Goal: Task Accomplishment & Management: Manage account settings

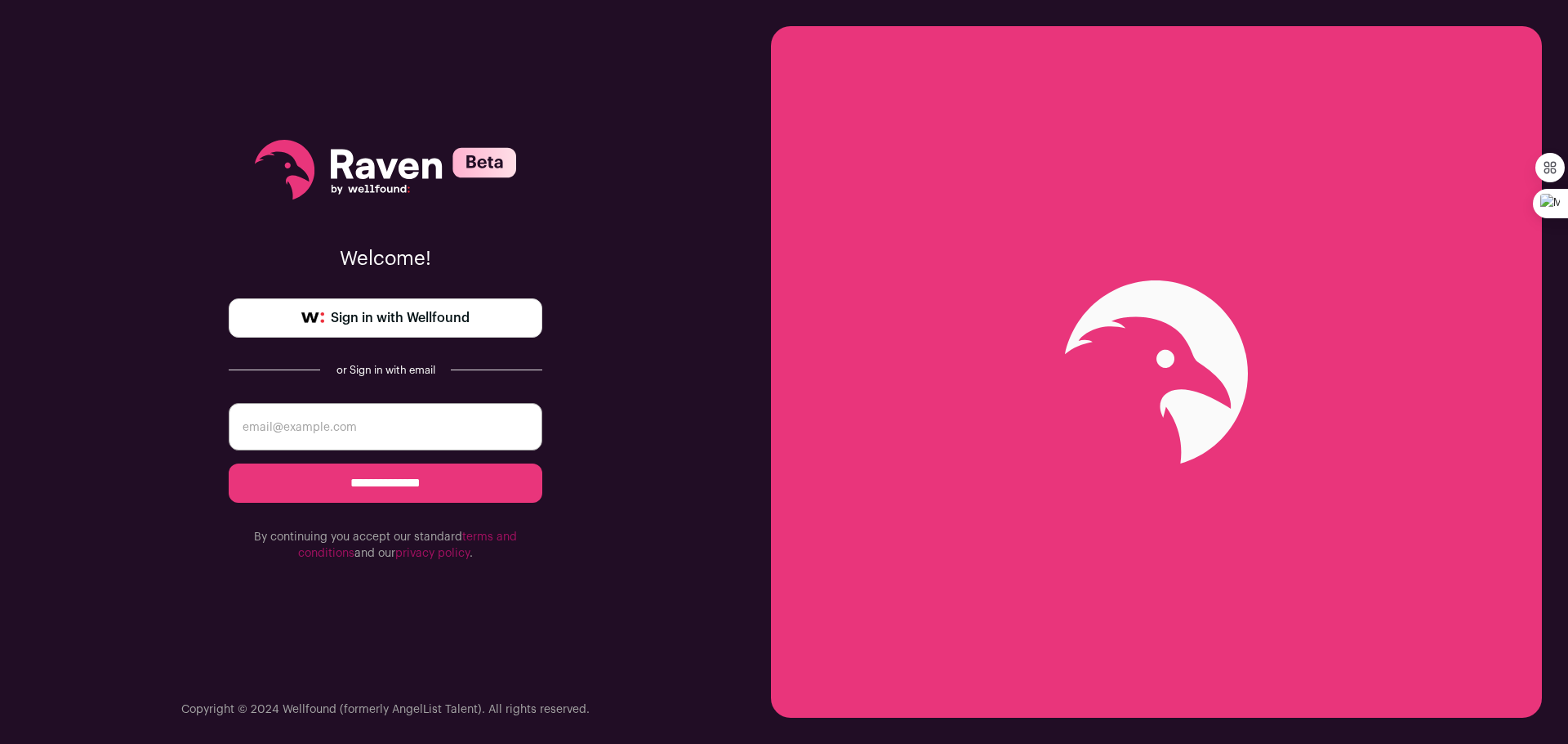
click at [462, 441] on input "email" at bounding box center [385, 426] width 314 height 47
type input "[DOMAIN_NAME][EMAIL_ADDRESS][DOMAIN_NAME]"
click at [452, 481] on input "**********" at bounding box center [385, 483] width 314 height 39
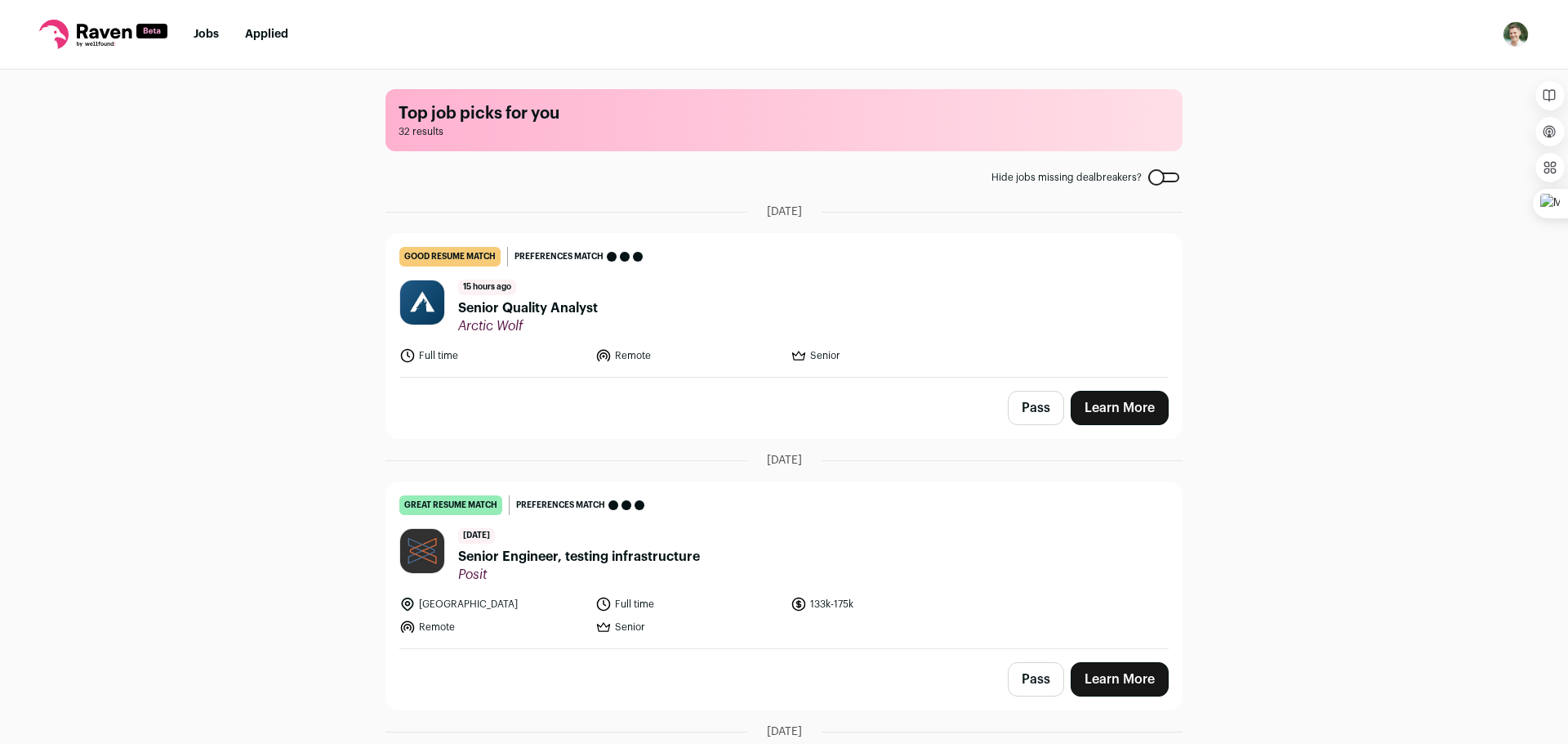
click at [206, 35] on link "Jobs" at bounding box center [206, 34] width 25 height 12
click at [1518, 37] on img "Open dropdown" at bounding box center [1515, 34] width 26 height 26
click at [1417, 80] on link "Settings" at bounding box center [1437, 75] width 180 height 39
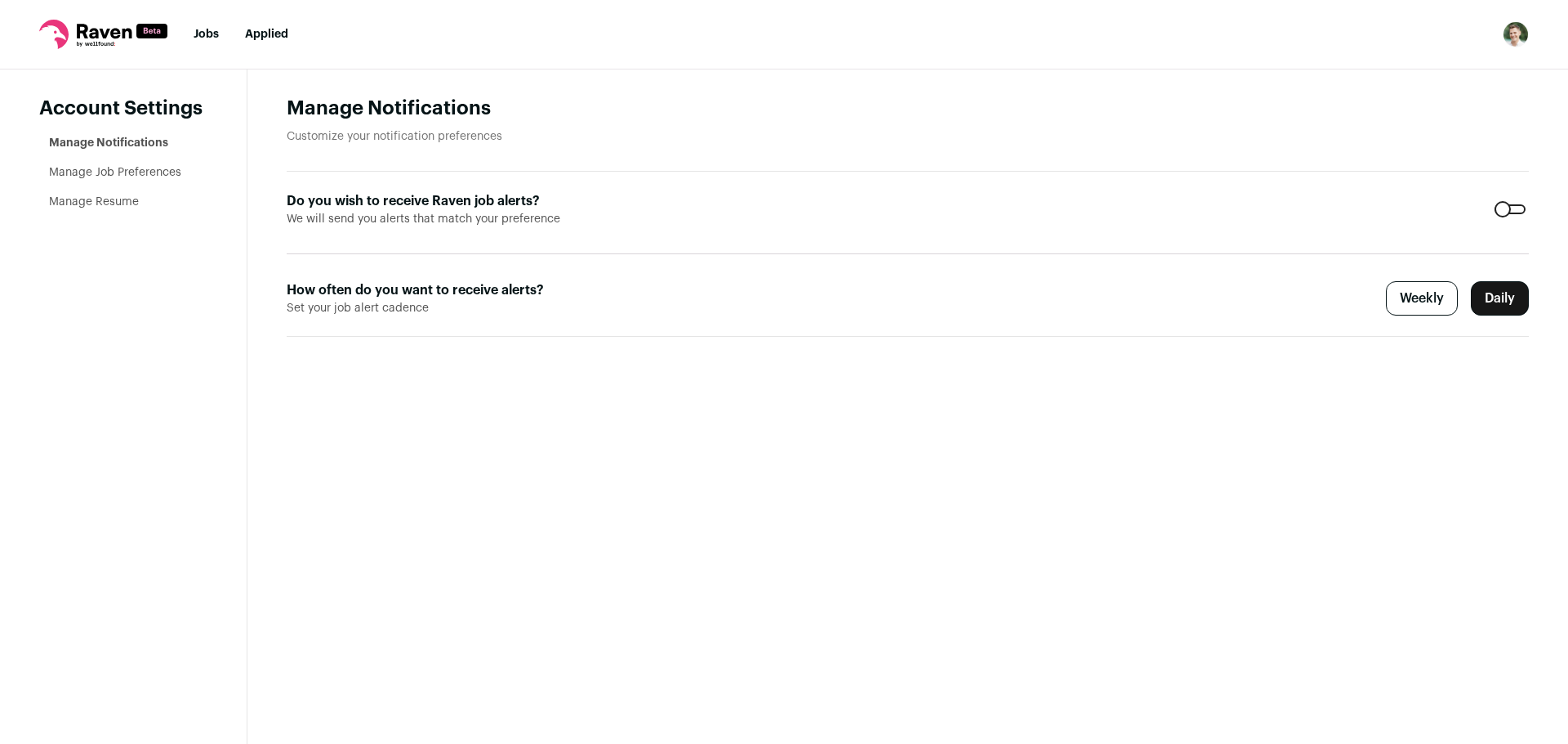
click at [1501, 209] on div at bounding box center [1510, 209] width 31 height 10
click at [119, 169] on link "Manage Job Preferences" at bounding box center [115, 172] width 132 height 12
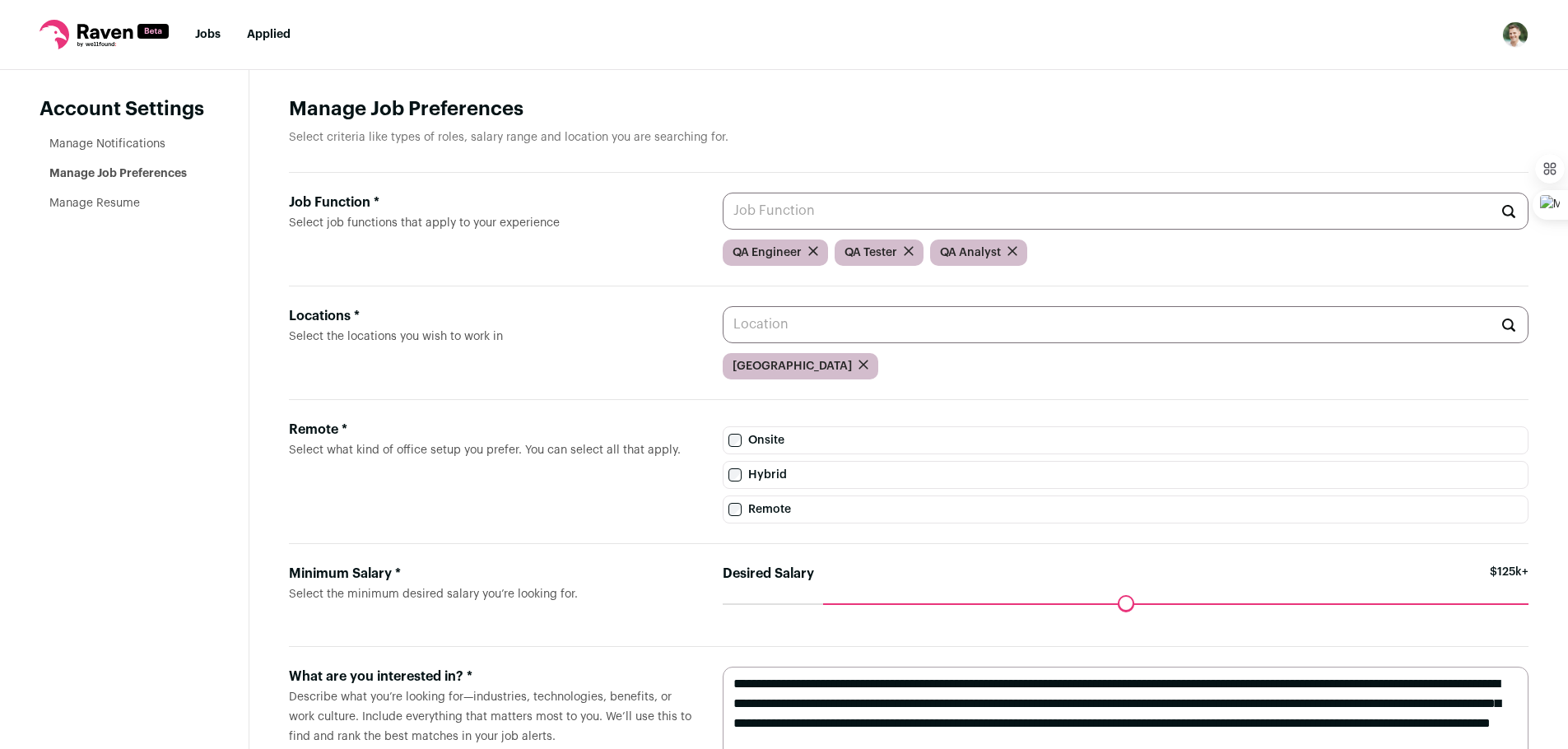
click at [107, 206] on link "Manage Resume" at bounding box center [94, 203] width 90 height 12
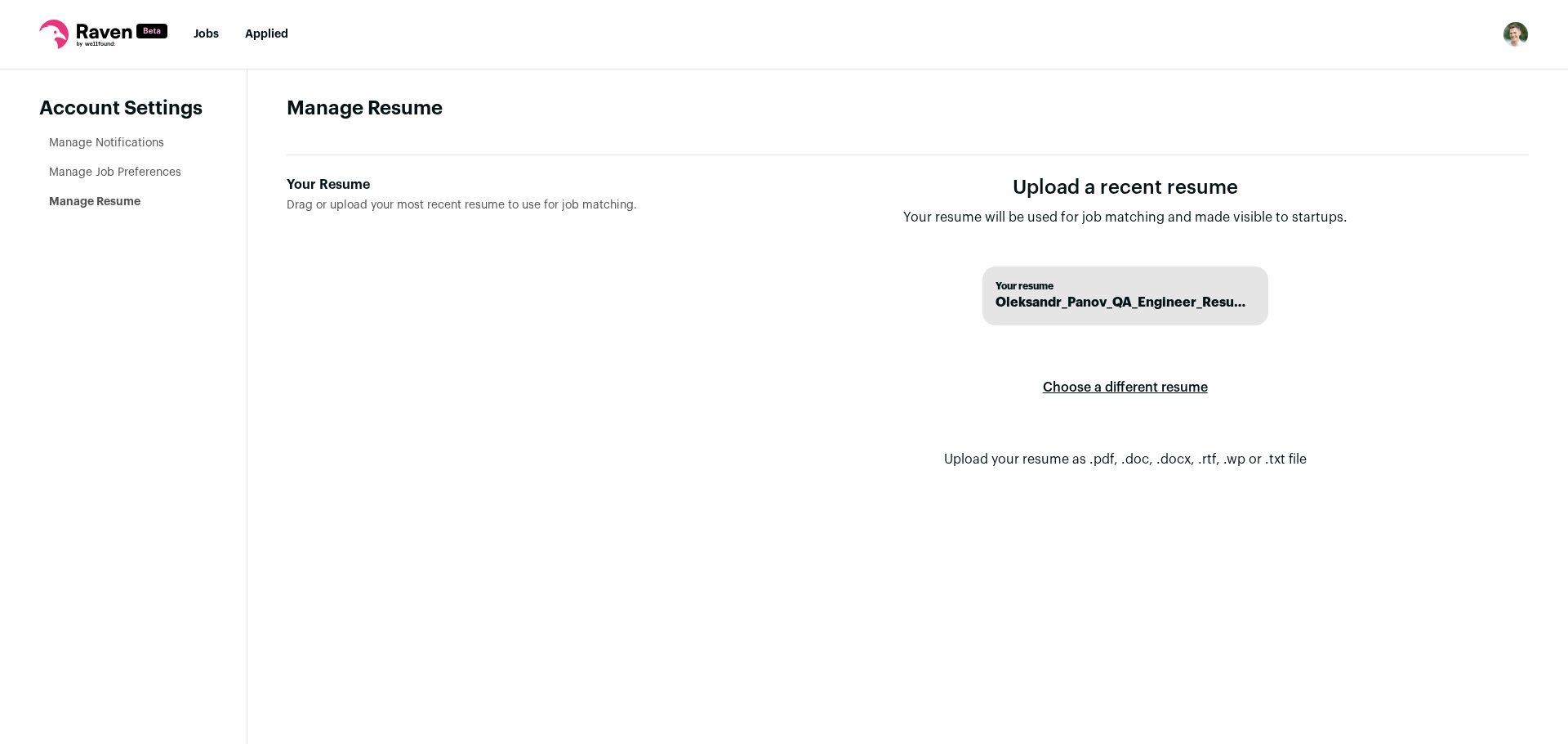
click at [122, 174] on link "Manage Job Preferences" at bounding box center [115, 172] width 132 height 12
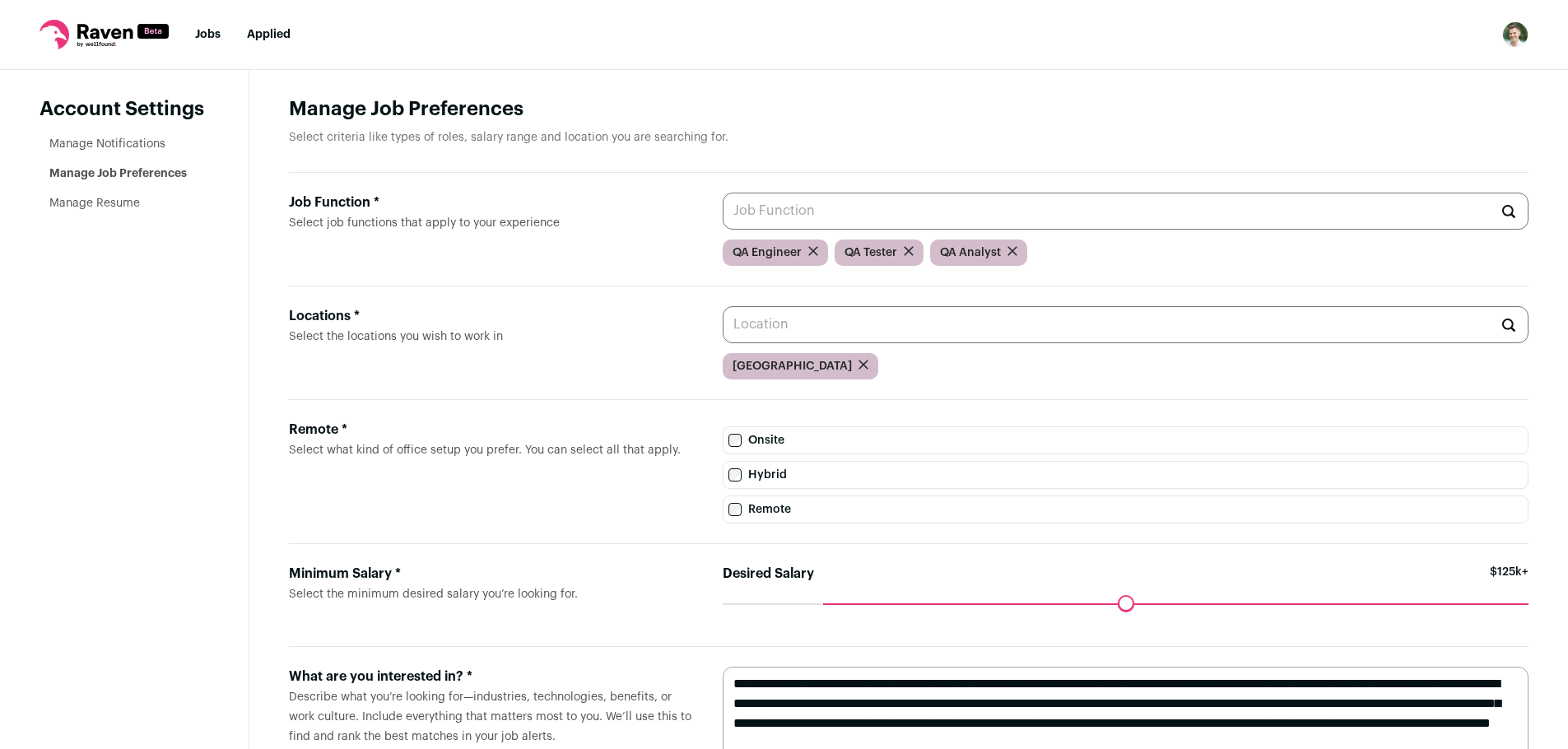
scroll to position [97, 0]
